Goal: Task Accomplishment & Management: Use online tool/utility

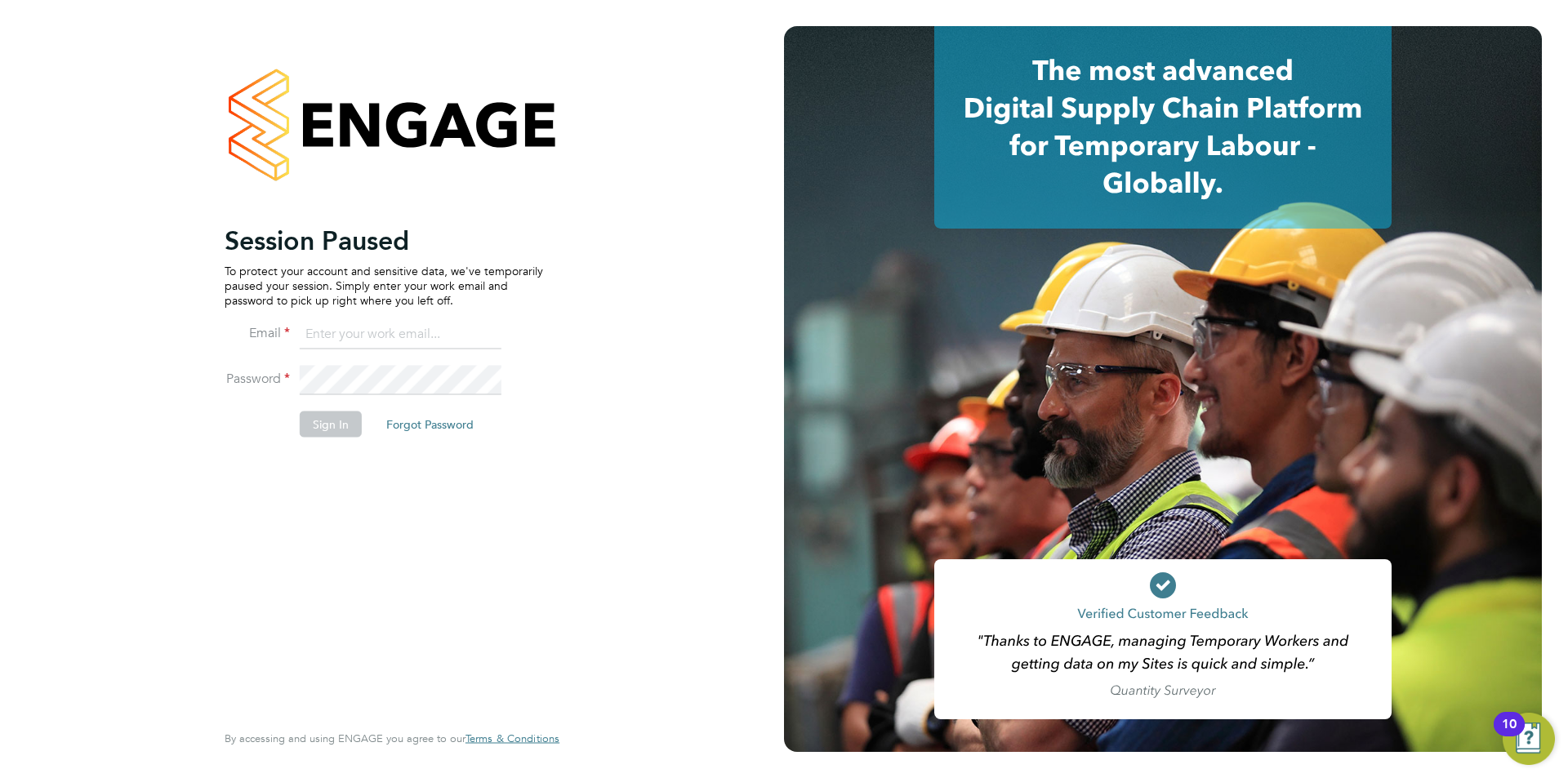
click at [353, 335] on input at bounding box center [400, 335] width 201 height 30
type input "[EMAIL_ADDRESS][DOMAIN_NAME]"
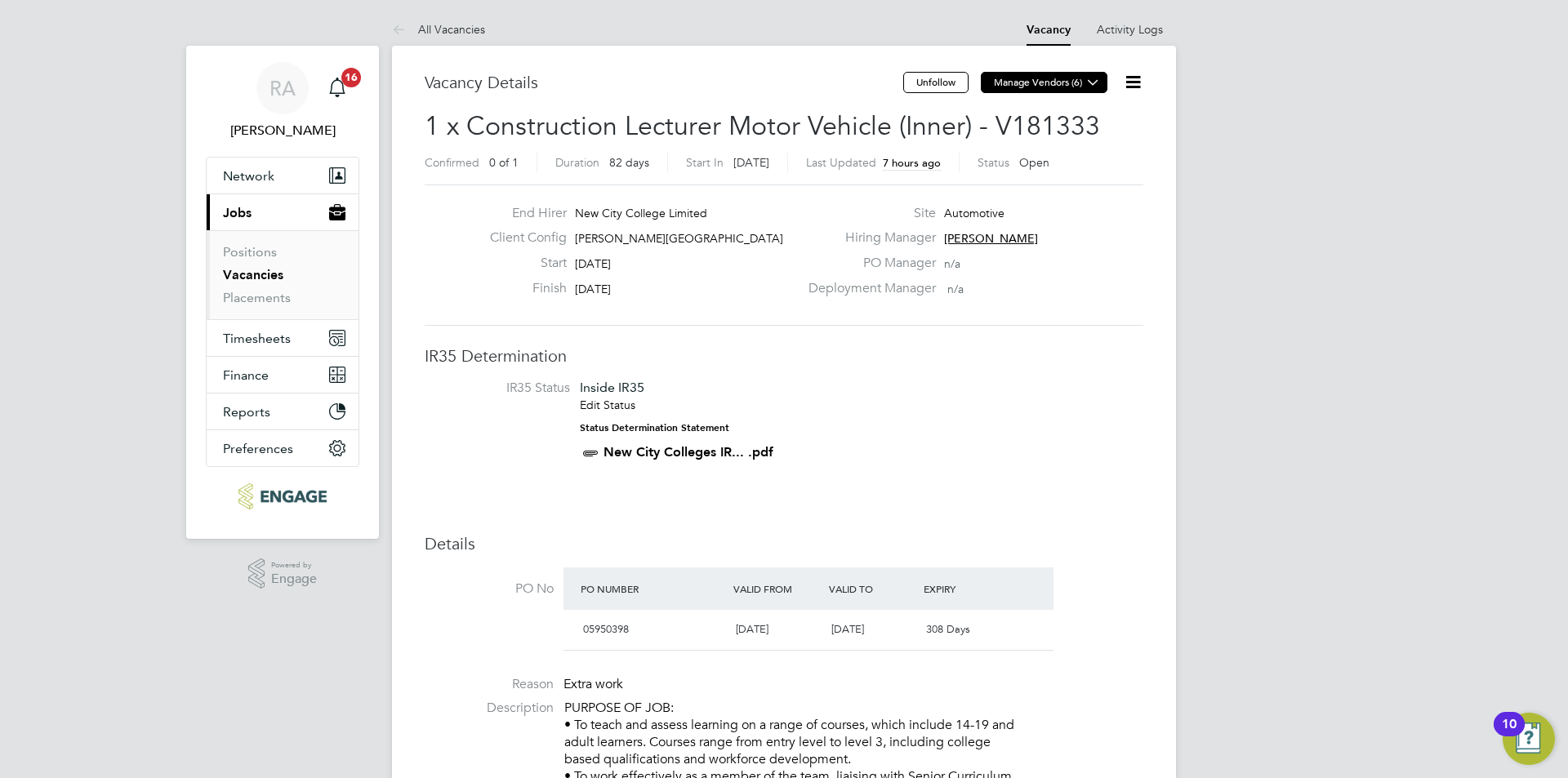
click at [1021, 85] on button "Manage Vendors (6)" at bounding box center [1045, 81] width 127 height 21
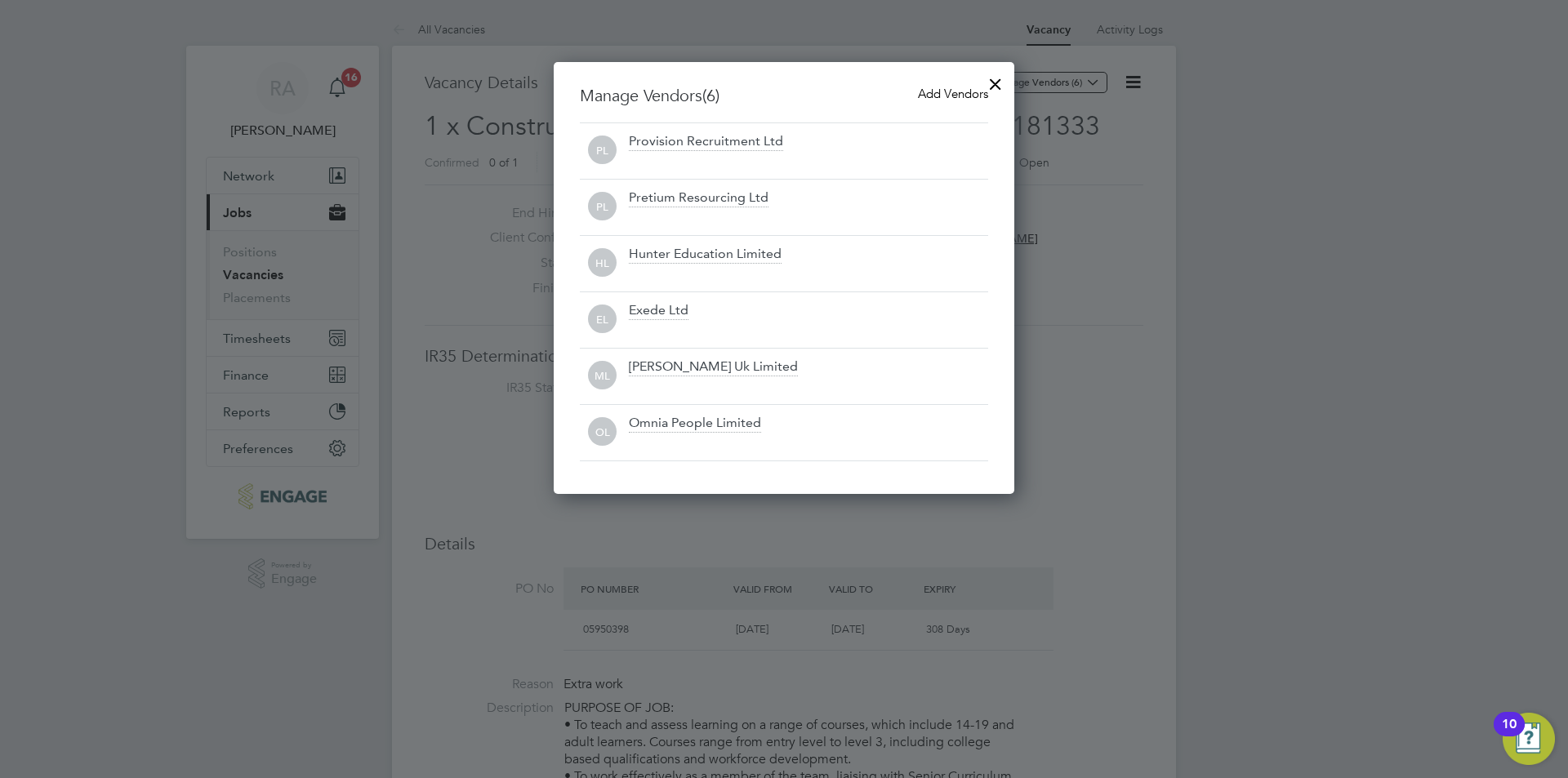
click at [1040, 85] on div at bounding box center [784, 389] width 1568 height 778
drag, startPoint x: 987, startPoint y: 79, endPoint x: 988, endPoint y: 96, distance: 17.0
click at [990, 78] on div at bounding box center [996, 80] width 30 height 30
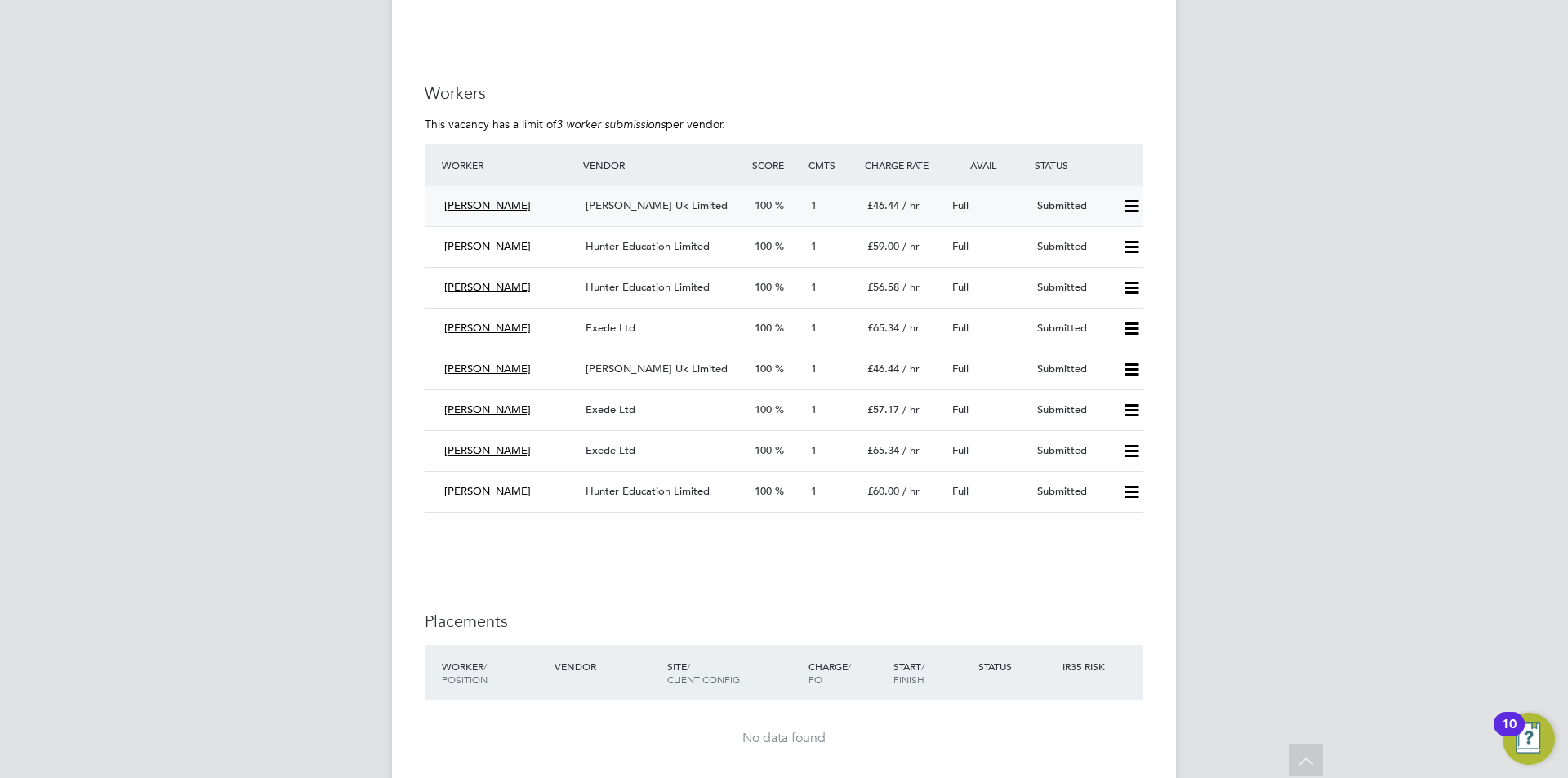
click at [484, 207] on span "[PERSON_NAME]" at bounding box center [487, 205] width 86 height 14
click at [603, 202] on span "[PERSON_NAME] Uk Limited" at bounding box center [656, 205] width 142 height 14
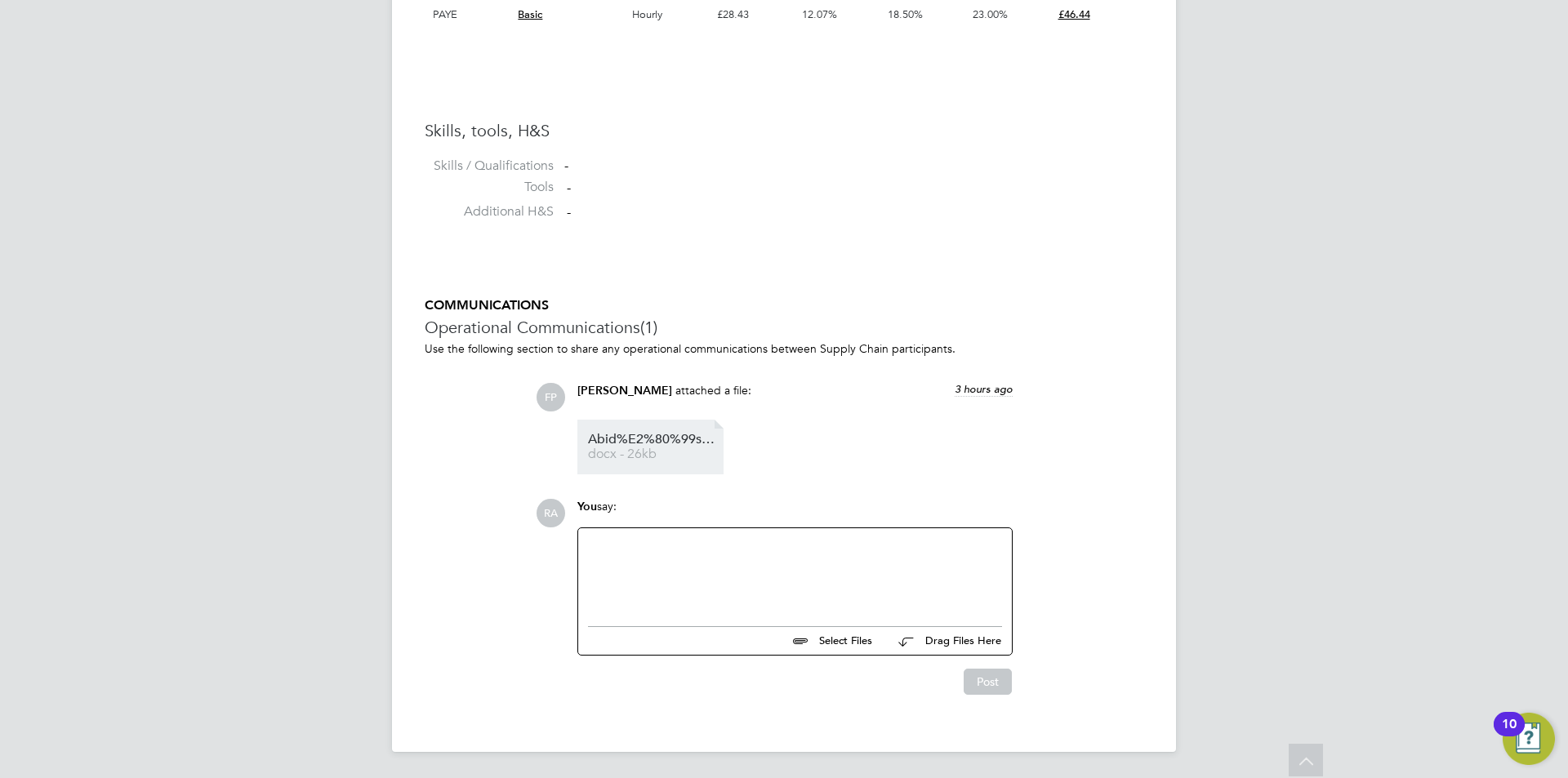
click at [599, 441] on span "Abid%E2%80%99s%20CV-W%20MH" at bounding box center [654, 440] width 131 height 12
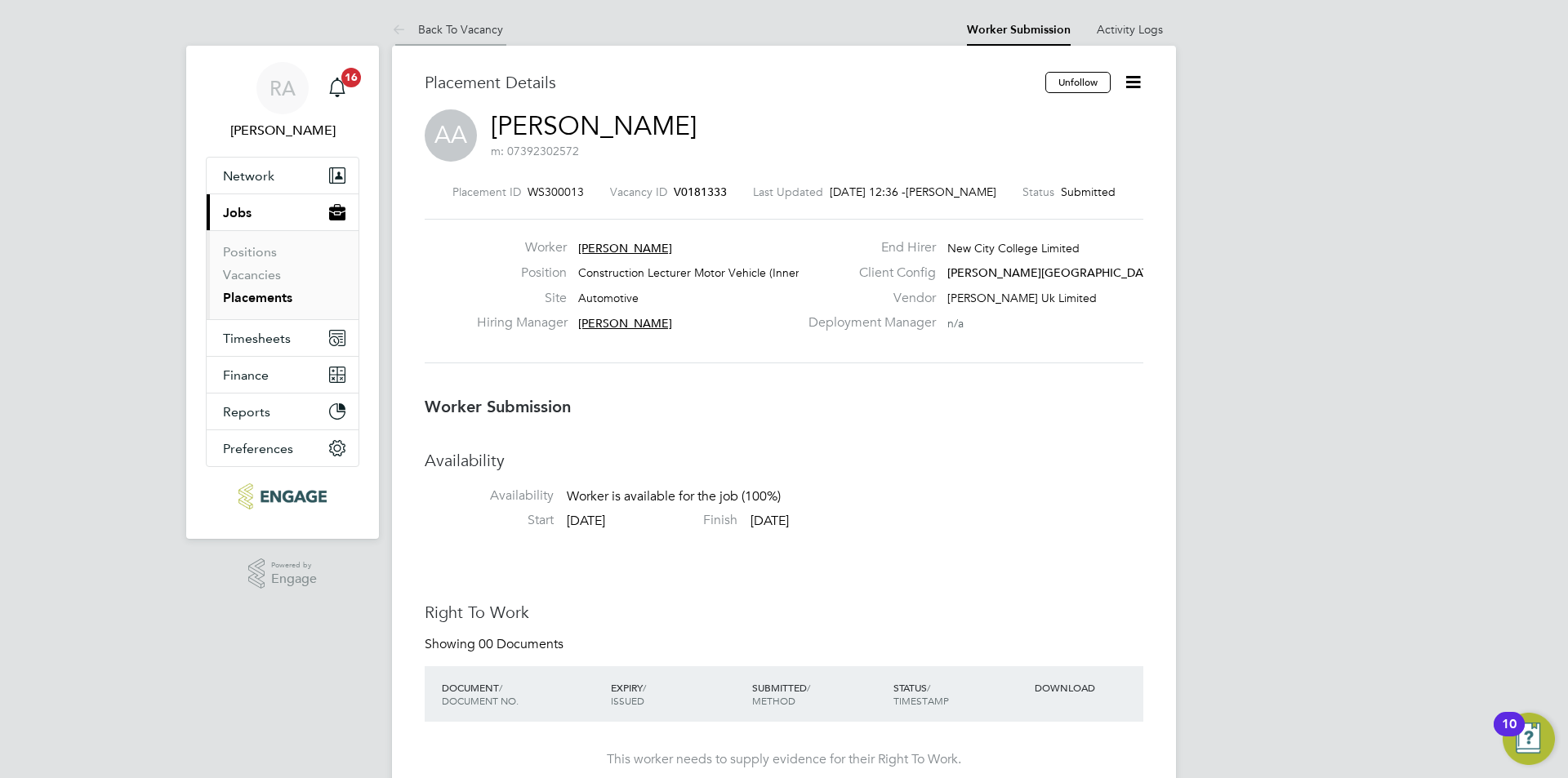
click at [460, 30] on link "Back To Vacancy" at bounding box center [448, 29] width 111 height 15
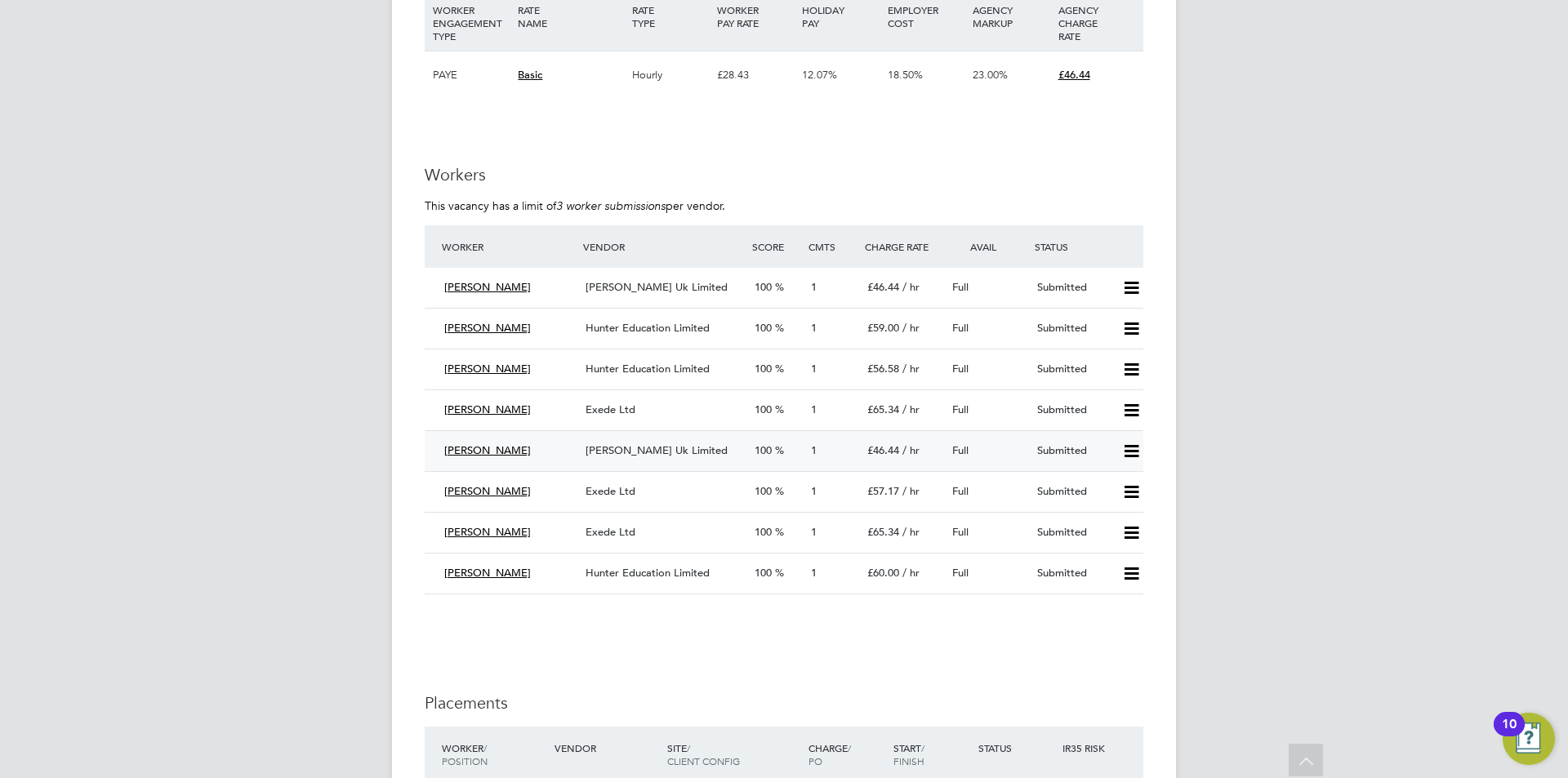
click at [507, 451] on span "[PERSON_NAME]" at bounding box center [487, 451] width 86 height 14
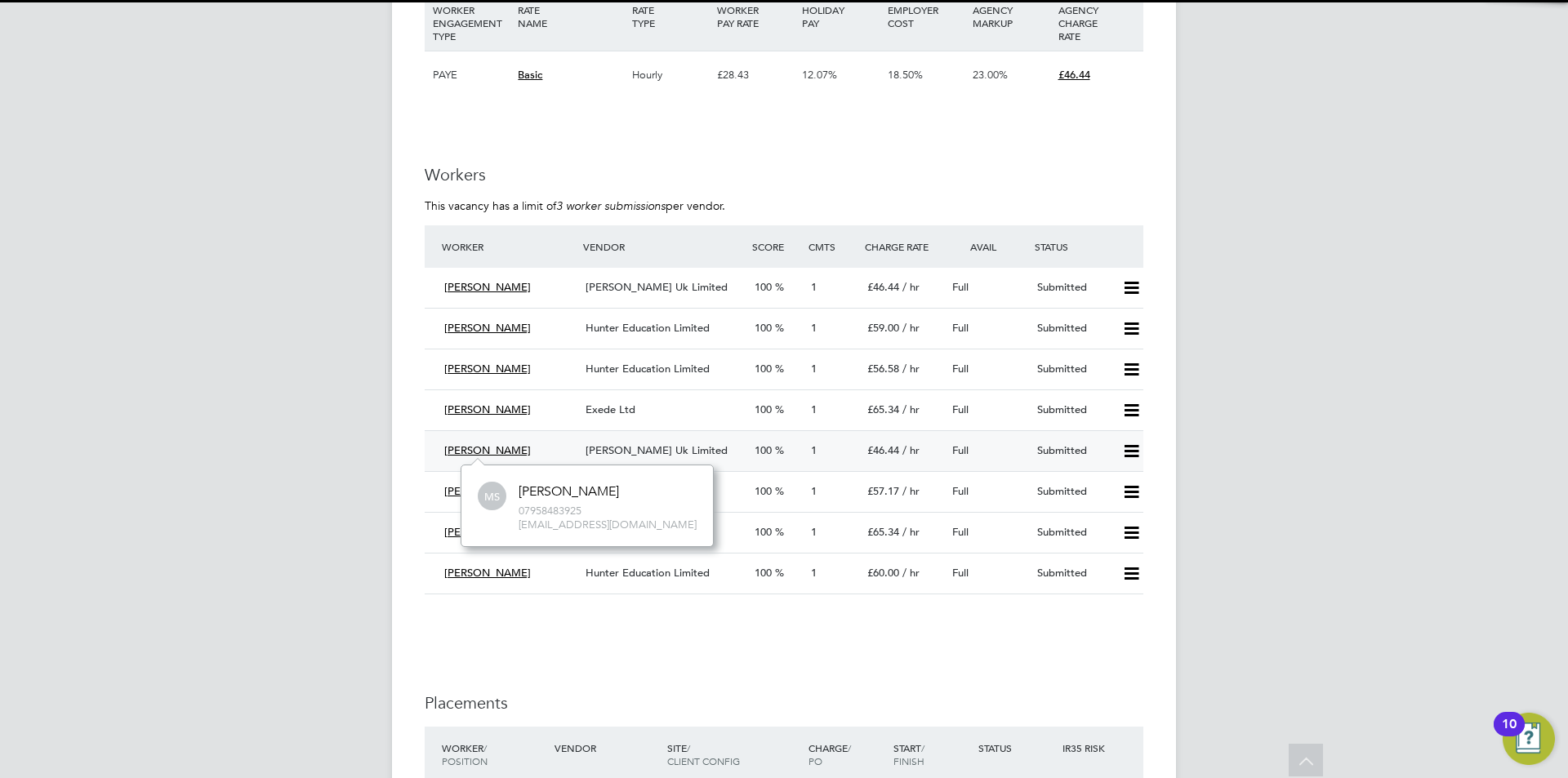
click at [641, 449] on span "[PERSON_NAME] Uk Limited" at bounding box center [656, 451] width 142 height 14
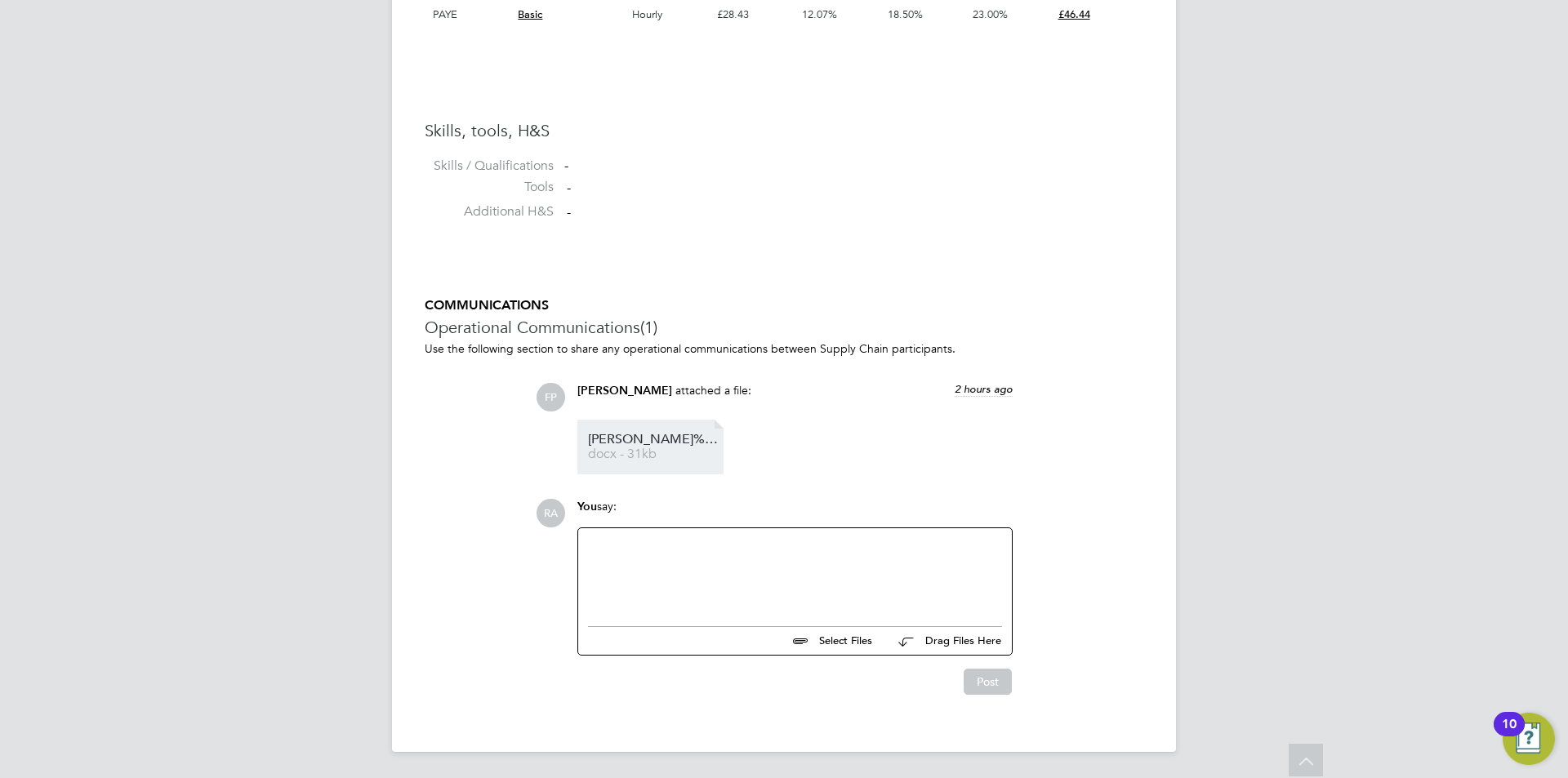
click at [630, 446] on link "[PERSON_NAME]%2BSharif%2BCV..%2BPDF%20MH docx - 31kb" at bounding box center [654, 447] width 131 height 27
click at [621, 451] on span "docx - 31kb" at bounding box center [654, 454] width 131 height 12
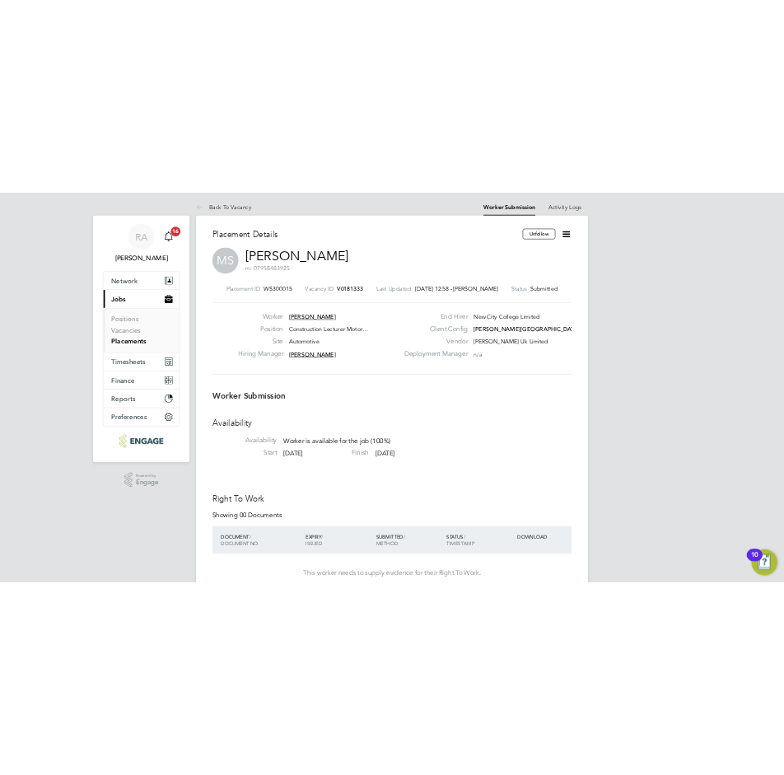
scroll to position [26, 262]
